Goal: Obtain resource: Download file/media

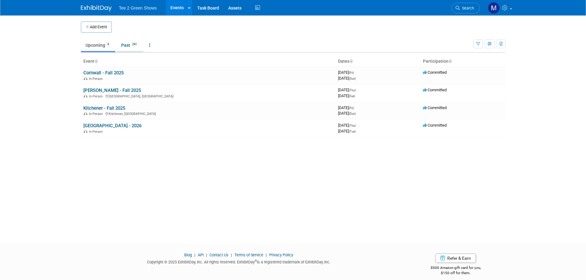
click at [135, 45] on span "241" at bounding box center [134, 44] width 8 height 5
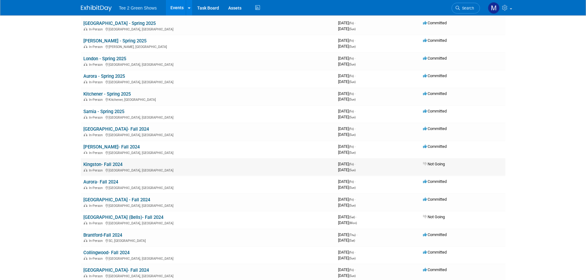
scroll to position [831, 0]
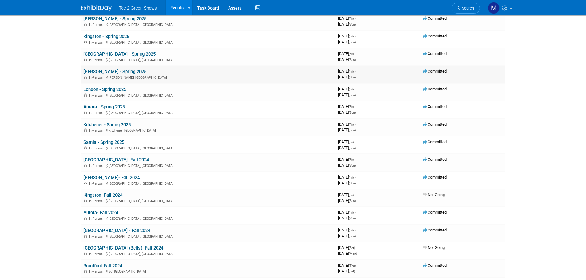
click at [110, 72] on link "[PERSON_NAME] - Spring 2025" at bounding box center [114, 72] width 63 height 6
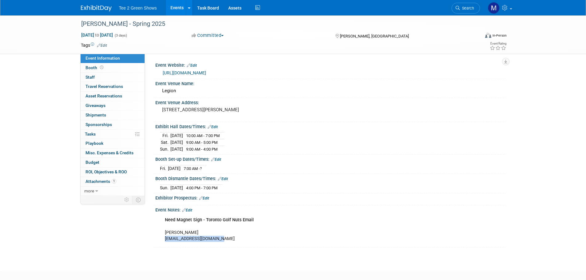
drag, startPoint x: 219, startPoint y: 238, endPoint x: 164, endPoint y: 237, distance: 55.4
click at [164, 238] on div "Need Magnet Sign - Toronto Golf Nuts Email [PERSON_NAME] [EMAIL_ADDRESS][DOMAIN…" at bounding box center [299, 229] width 277 height 31
copy div "paulinefield13@gmail.com"
click at [103, 9] on img at bounding box center [96, 8] width 31 height 6
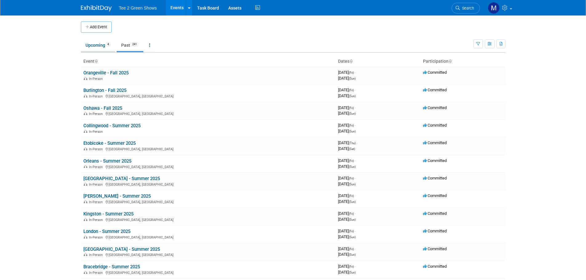
click at [101, 48] on link "Upcoming 4" at bounding box center [98, 45] width 34 height 12
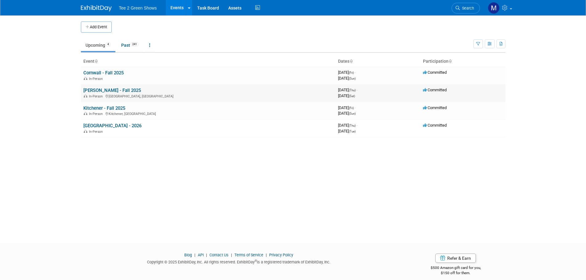
click at [112, 91] on link "[PERSON_NAME] - Fall 2025" at bounding box center [112, 91] width 58 height 6
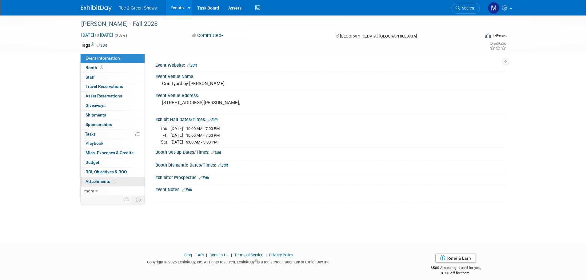
click at [105, 178] on link "1 Attachments 1" at bounding box center [113, 181] width 64 height 9
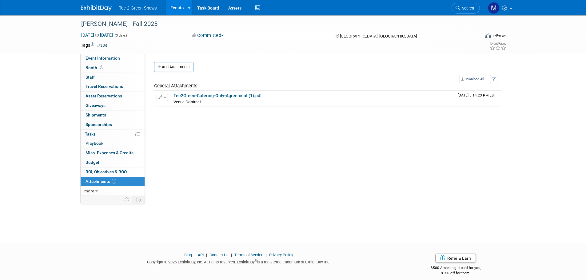
drag, startPoint x: 101, startPoint y: 8, endPoint x: 102, endPoint y: 11, distance: 3.2
click at [102, 9] on img at bounding box center [96, 8] width 31 height 6
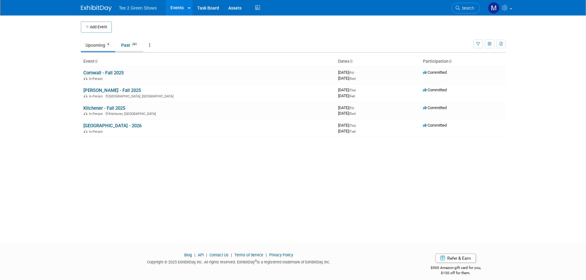
click at [128, 47] on link "Past 241" at bounding box center [130, 45] width 27 height 12
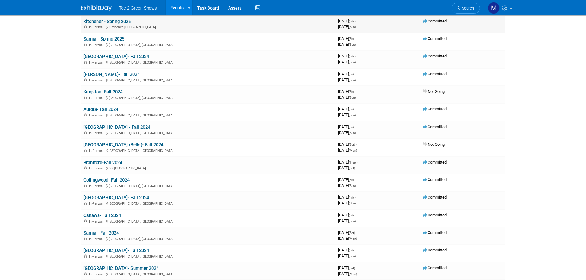
scroll to position [923, 0]
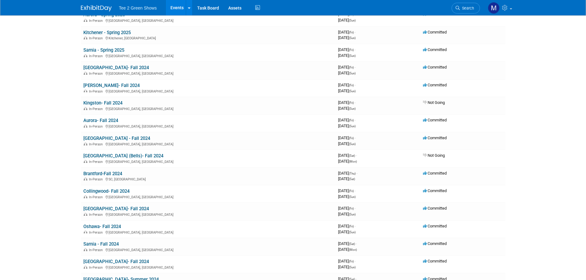
click at [109, 30] on link "Kitchener - Spring 2025" at bounding box center [106, 33] width 47 height 6
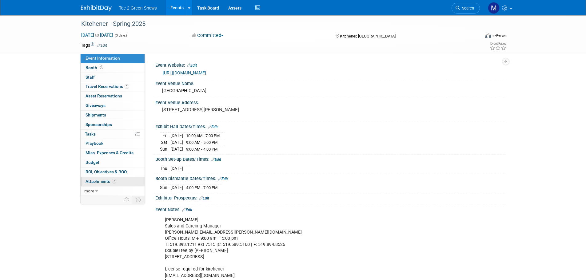
click at [116, 180] on link "7 Attachments 7" at bounding box center [113, 181] width 64 height 9
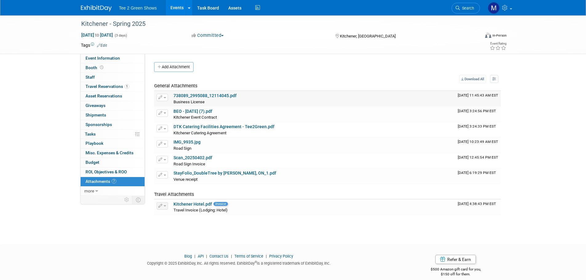
click at [204, 95] on link "738089_2995088_12114045.pdf" at bounding box center [205, 95] width 63 height 5
click at [101, 7] on img at bounding box center [96, 8] width 31 height 6
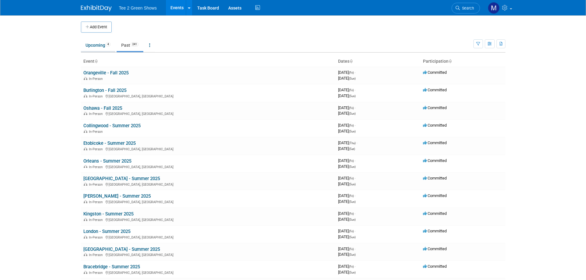
click at [100, 47] on link "Upcoming 4" at bounding box center [98, 45] width 34 height 12
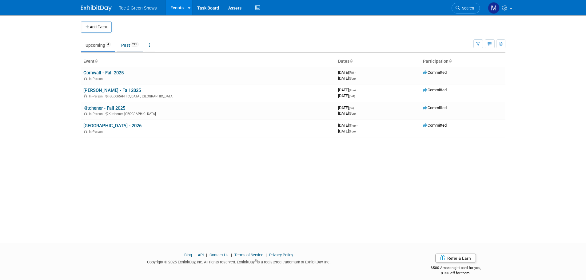
click at [127, 46] on link "Past 241" at bounding box center [130, 45] width 27 height 12
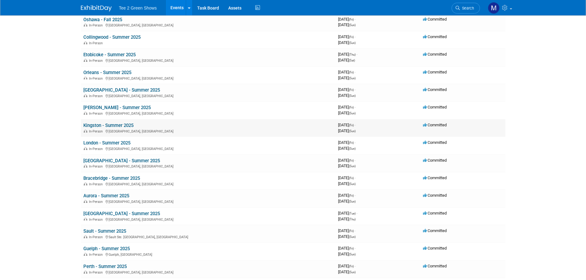
scroll to position [92, 0]
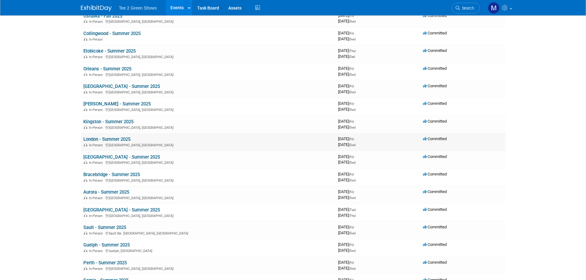
click at [114, 138] on link "London - Summer 2025" at bounding box center [106, 140] width 47 height 6
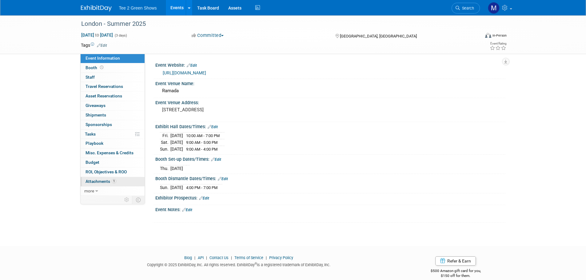
click at [107, 185] on link "1 Attachments 1" at bounding box center [113, 181] width 64 height 9
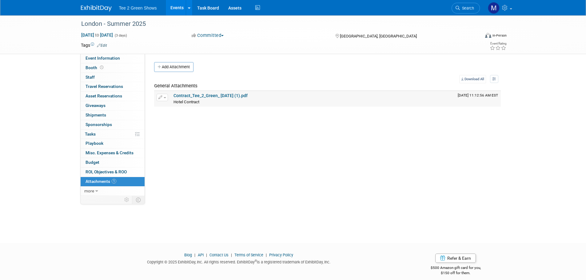
click at [190, 97] on link "Contract_Tee_2_Green_ [DATE] (1).pdf" at bounding box center [211, 95] width 74 height 5
